Goal: Information Seeking & Learning: Learn about a topic

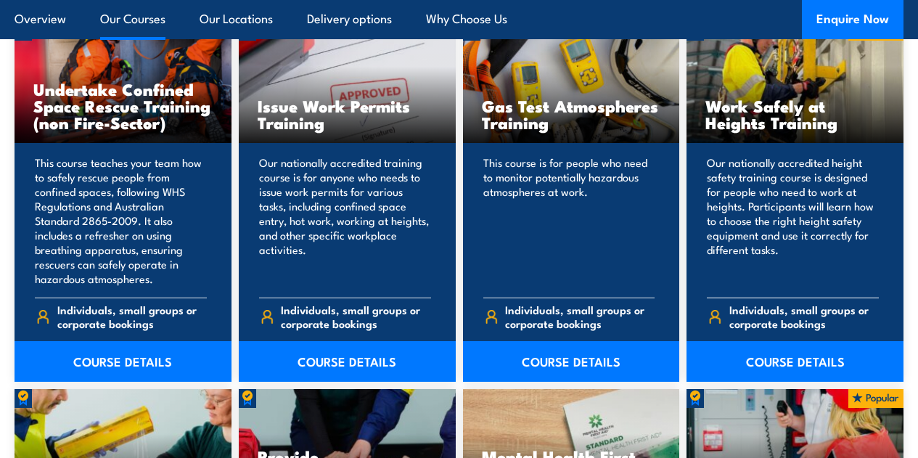
scroll to position [2280, 0]
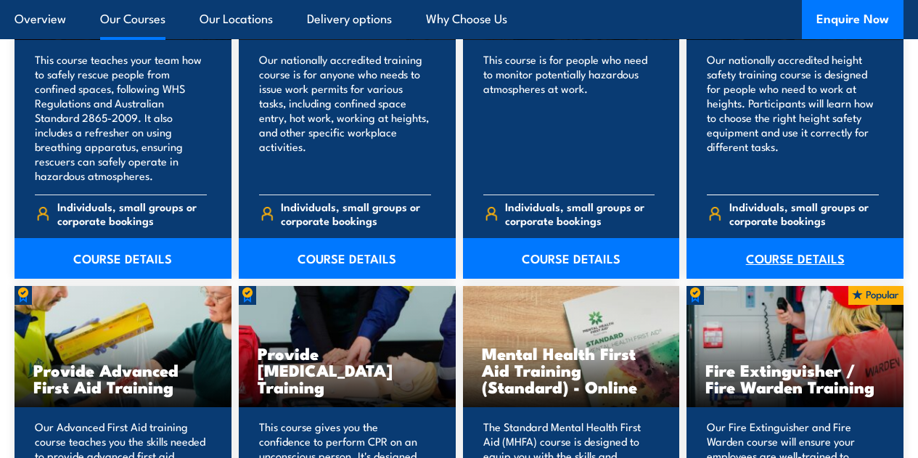
click at [814, 279] on link "COURSE DETAILS" at bounding box center [794, 258] width 217 height 41
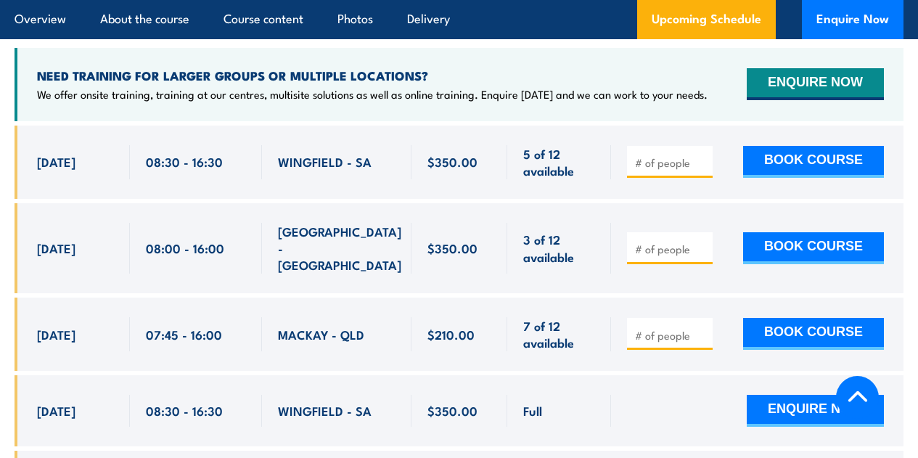
scroll to position [2212, 0]
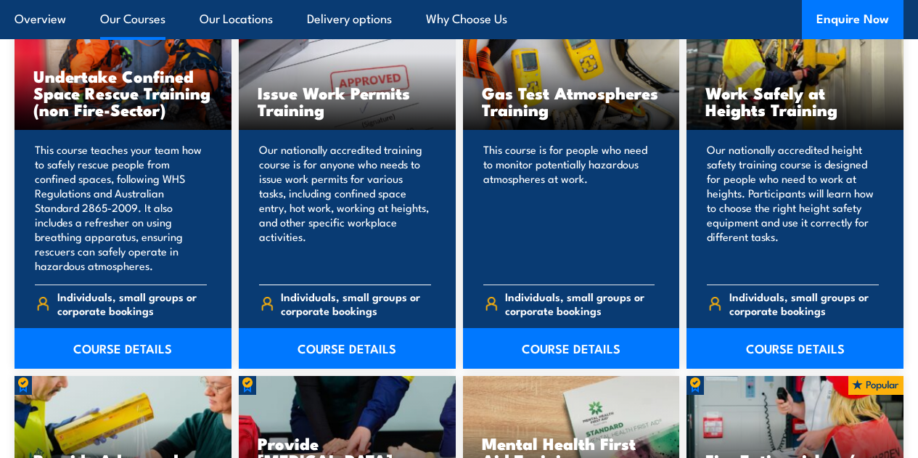
scroll to position [2207, 0]
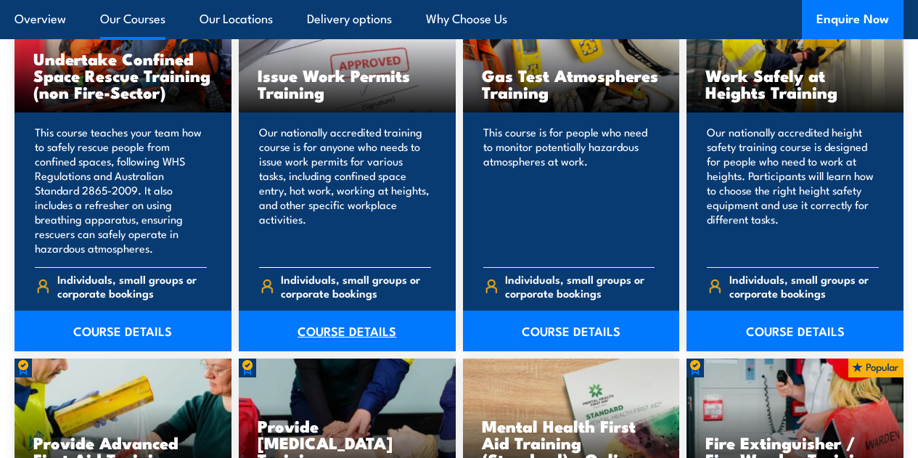
click at [356, 351] on link "COURSE DETAILS" at bounding box center [347, 331] width 217 height 41
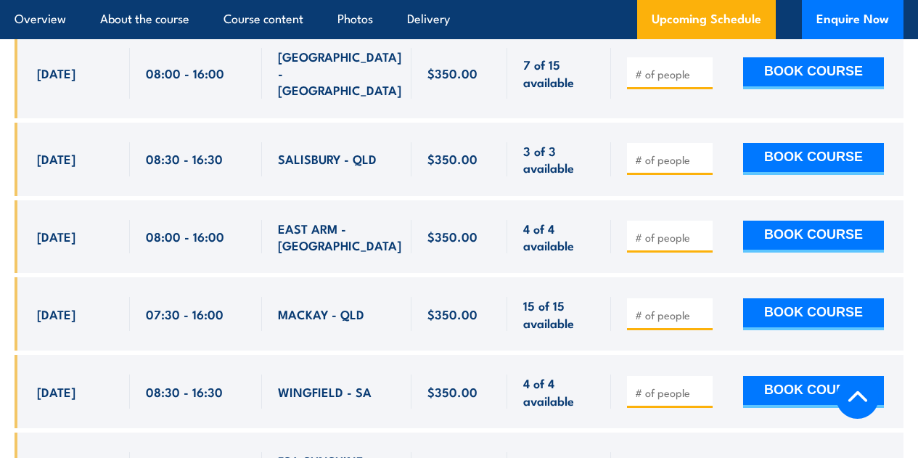
scroll to position [3155, 0]
